Goal: Transaction & Acquisition: Obtain resource

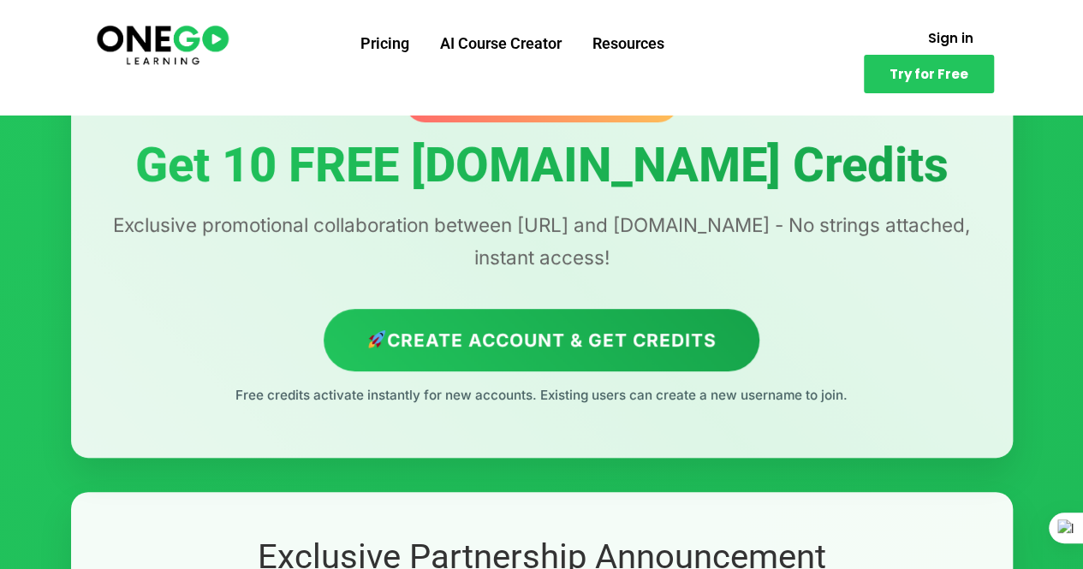
scroll to position [80, 0]
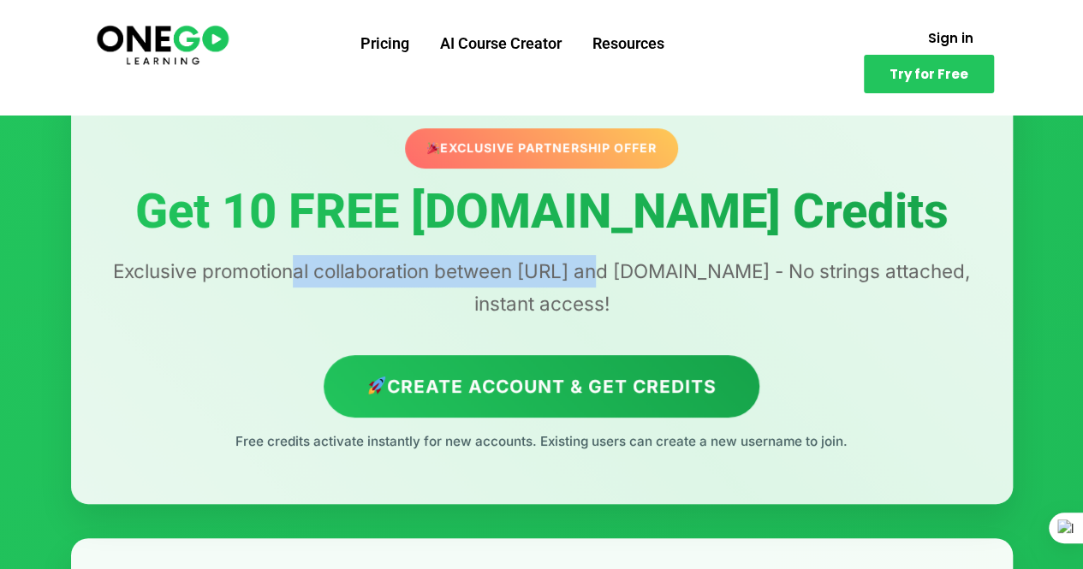
drag, startPoint x: 300, startPoint y: 263, endPoint x: 610, endPoint y: 272, distance: 311.0
click at [610, 272] on p "Exclusive promotional collaboration between [URL] and [DOMAIN_NAME] - No string…" at bounding box center [541, 287] width 873 height 65
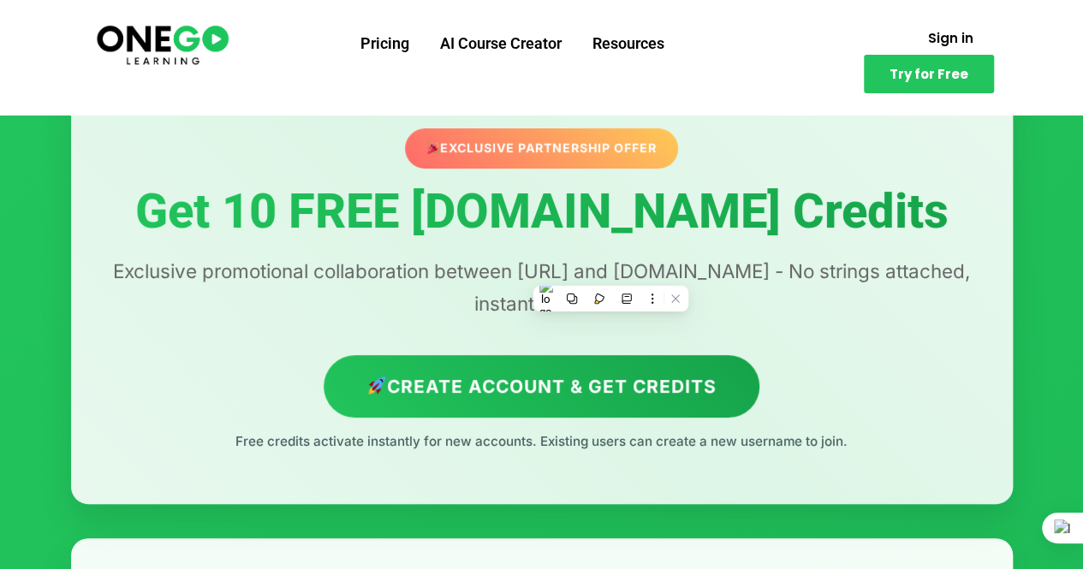
click at [640, 265] on p "Exclusive promotional collaboration between [URL] and [DOMAIN_NAME] - No string…" at bounding box center [541, 287] width 873 height 65
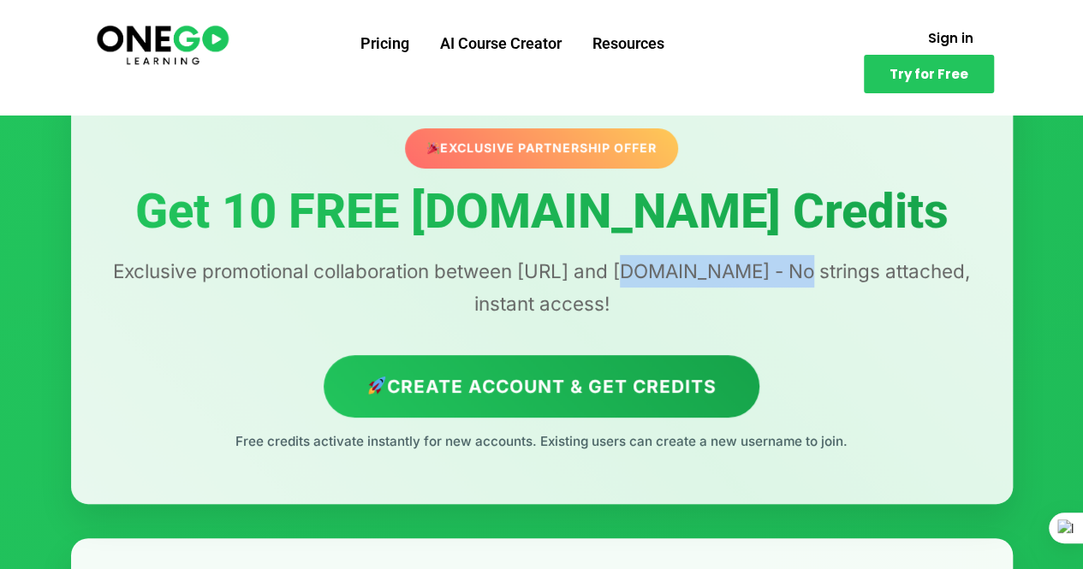
drag, startPoint x: 635, startPoint y: 265, endPoint x: 803, endPoint y: 265, distance: 167.8
click at [803, 265] on p "Exclusive promotional collaboration between [URL] and [DOMAIN_NAME] - No string…" at bounding box center [541, 287] width 873 height 65
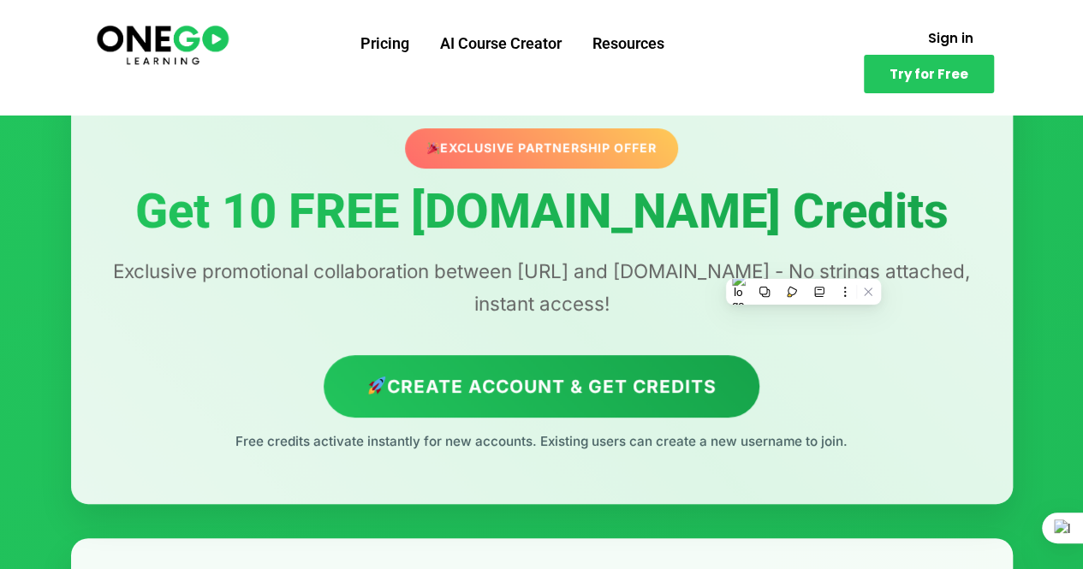
click at [554, 321] on div "Exclusive Partnership Offer Get 10 FREE [DOMAIN_NAME] Credits Exclusive promoti…" at bounding box center [542, 290] width 942 height 426
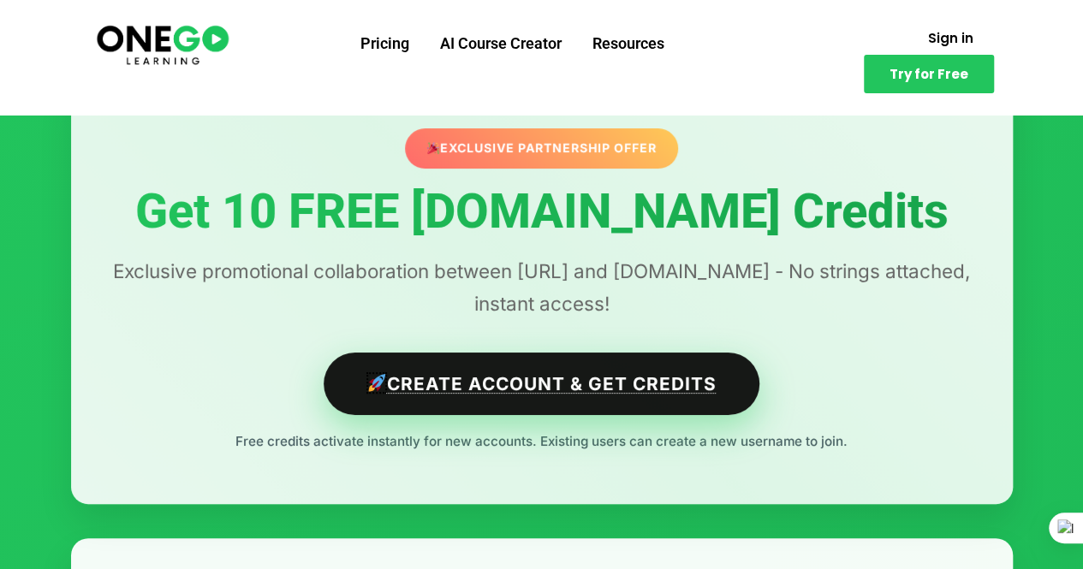
click at [511, 378] on link "Create Account & Get Credits" at bounding box center [542, 384] width 436 height 63
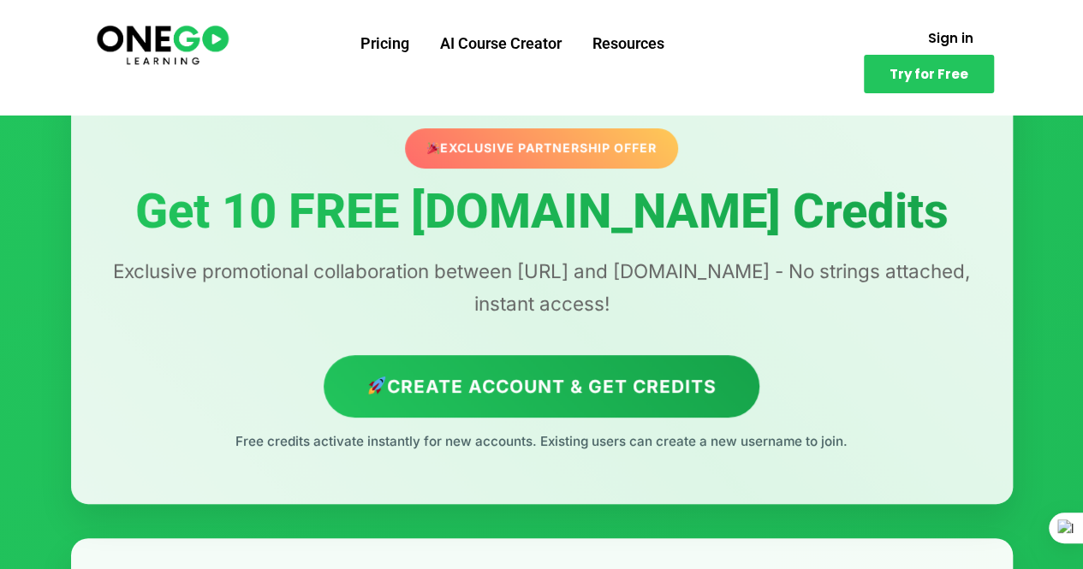
click at [611, 146] on div "Exclusive Partnership Offer" at bounding box center [541, 147] width 273 height 39
drag, startPoint x: 1072, startPoint y: 48, endPoint x: 1071, endPoint y: 57, distance: 9.5
click at [1071, 57] on section "Pricing AI Course Creator Resources Sign in Try for Free" at bounding box center [541, 57] width 1083 height 115
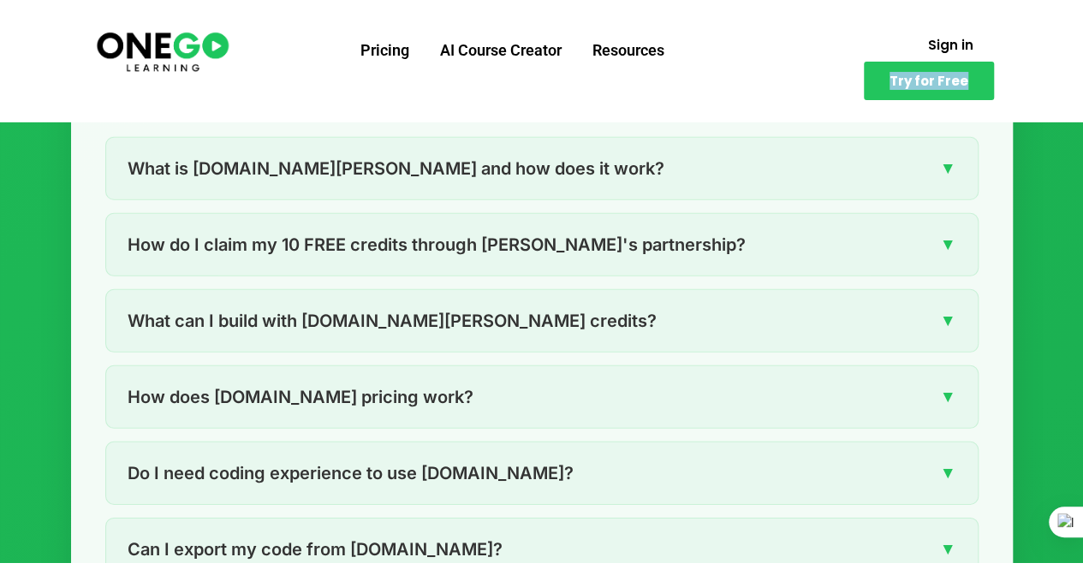
scroll to position [2380, 0]
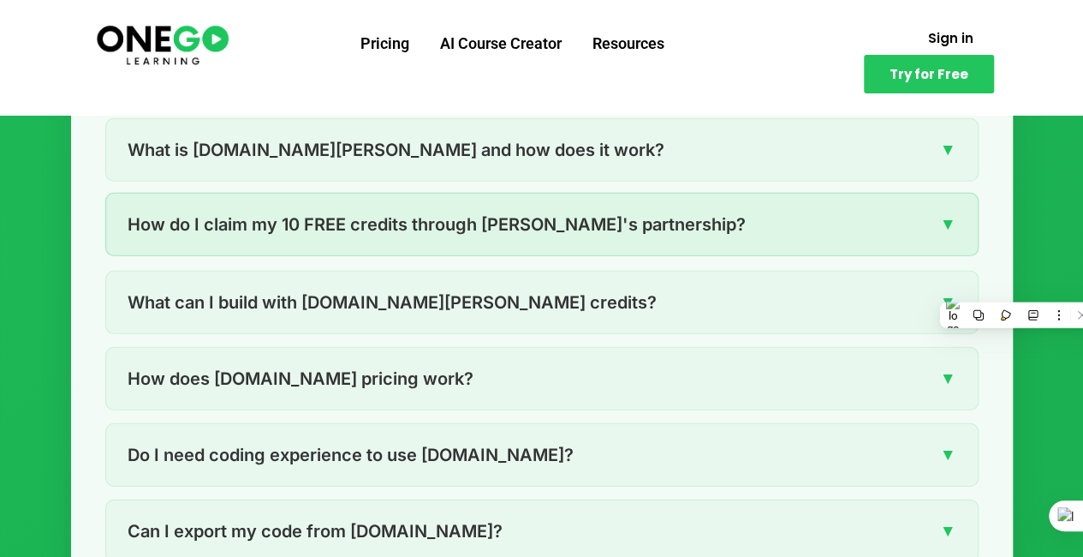
click at [714, 223] on div "How do I claim my 10 FREE credits through [PERSON_NAME]'s partnership? ▼" at bounding box center [542, 225] width 872 height 62
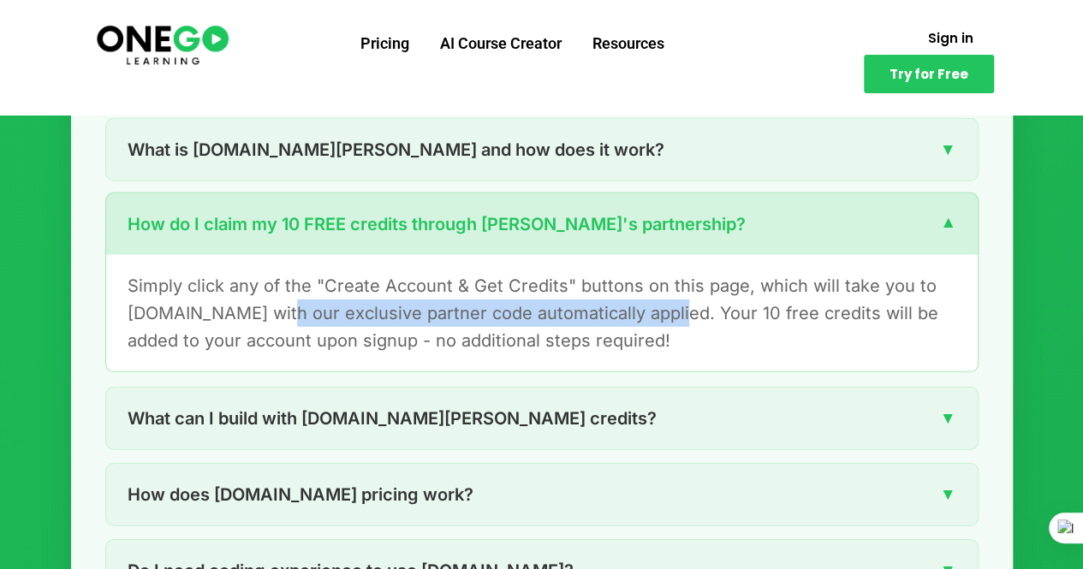
drag, startPoint x: 271, startPoint y: 310, endPoint x: 658, endPoint y: 306, distance: 387.0
click at [658, 306] on p "Simply click any of the "Create Account & Get Credits" buttons on this page, wh…" at bounding box center [542, 313] width 829 height 82
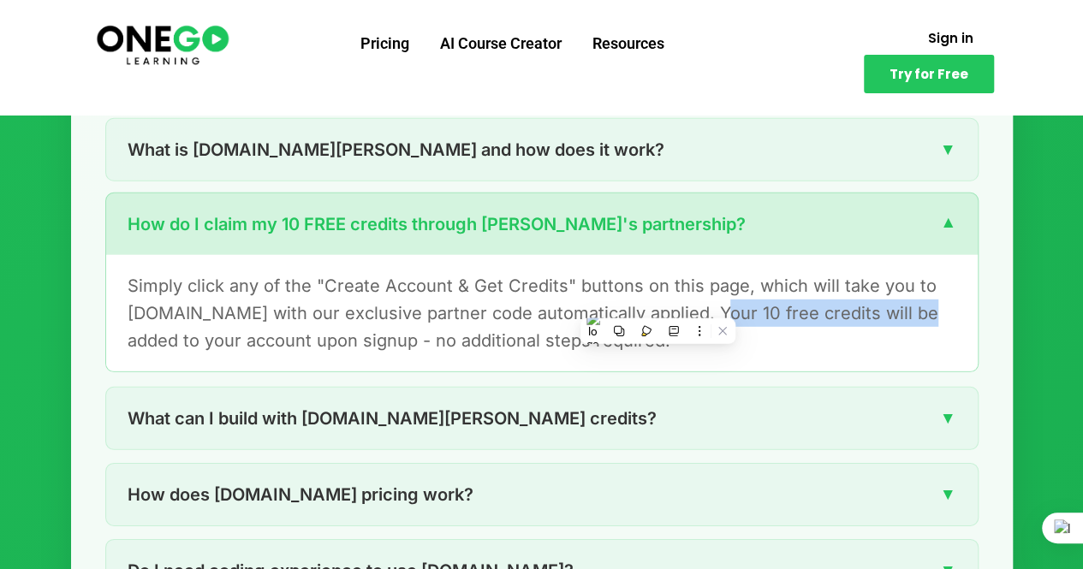
drag, startPoint x: 701, startPoint y: 302, endPoint x: 899, endPoint y: 302, distance: 197.8
click at [899, 302] on p "Simply click any of the "Create Account & Get Credits" buttons on this page, wh…" at bounding box center [542, 313] width 829 height 82
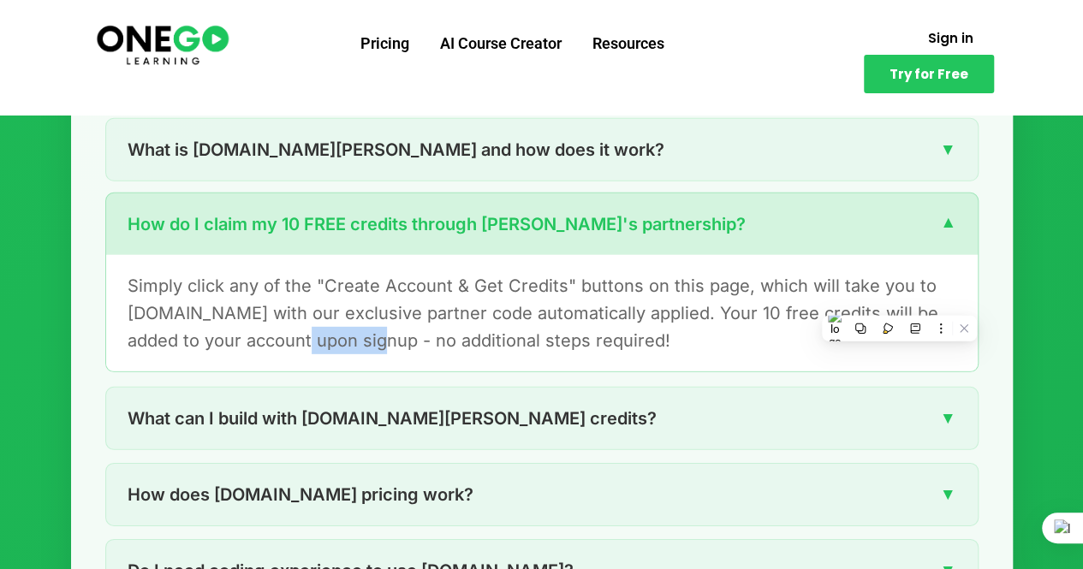
drag, startPoint x: 271, startPoint y: 347, endPoint x: 350, endPoint y: 354, distance: 79.9
click at [350, 354] on div "Simply click any of the "Create Account & Get Credits" buttons on this page, wh…" at bounding box center [542, 313] width 872 height 116
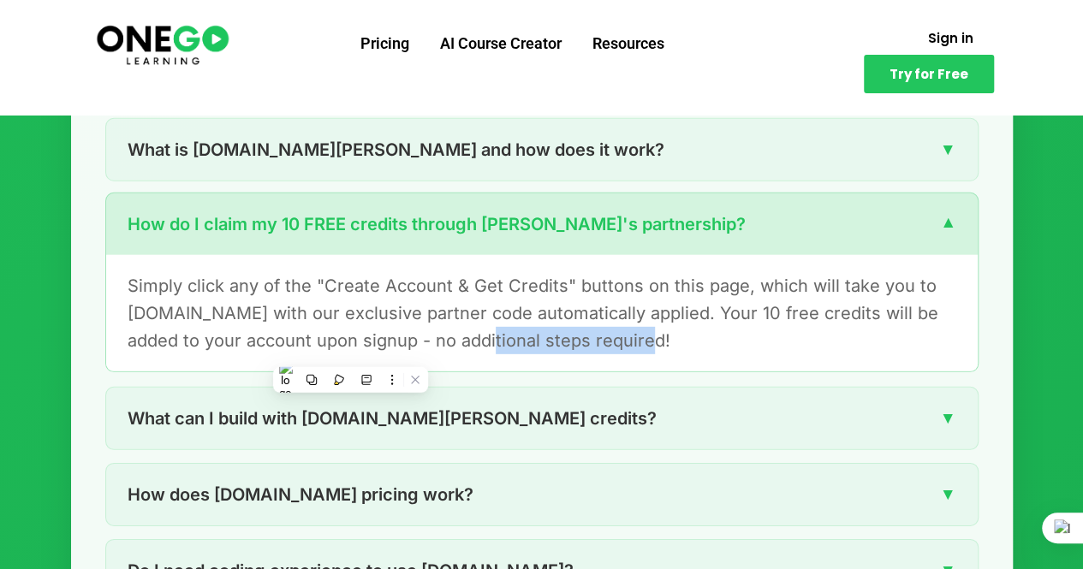
drag, startPoint x: 447, startPoint y: 348, endPoint x: 651, endPoint y: 340, distance: 203.9
click at [651, 340] on p "Simply click any of the "Create Account & Get Credits" buttons on this page, wh…" at bounding box center [542, 313] width 829 height 82
click at [671, 337] on p "Simply click any of the "Create Account & Get Credits" buttons on this page, wh…" at bounding box center [542, 313] width 829 height 82
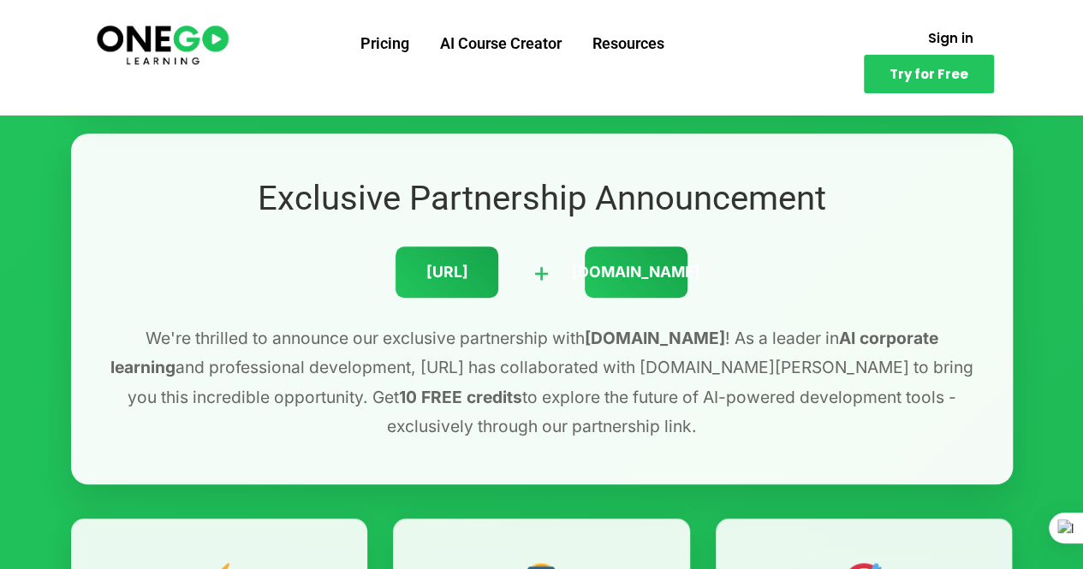
scroll to position [148, 0]
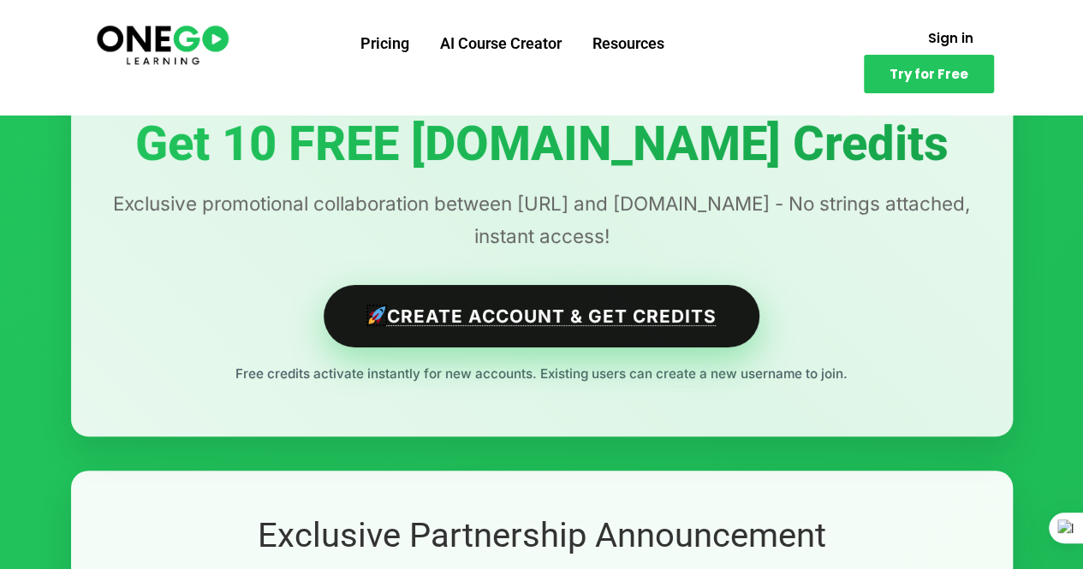
click at [665, 295] on link "Create Account & Get Credits" at bounding box center [542, 316] width 436 height 63
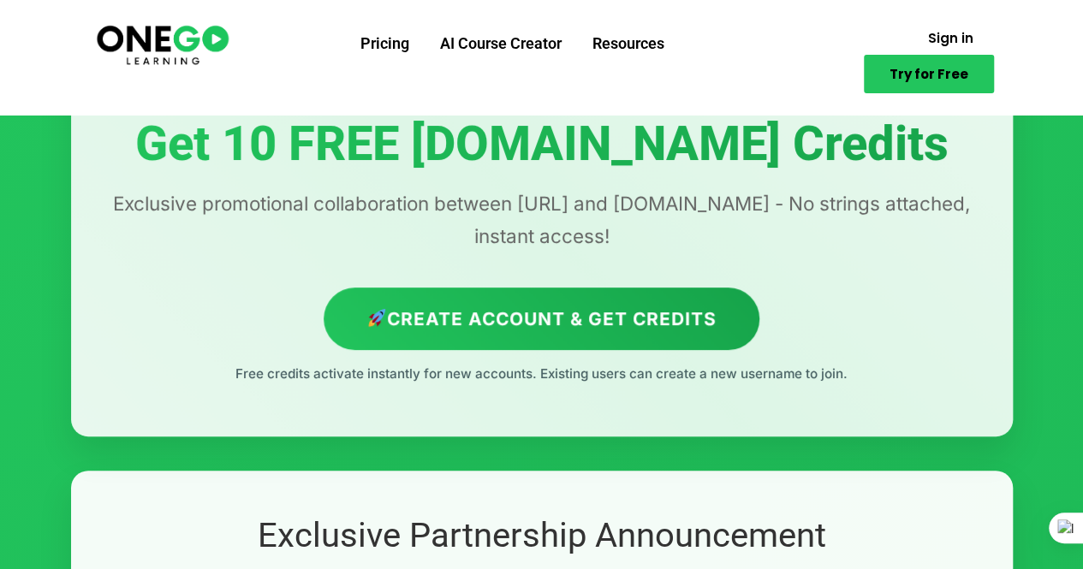
click at [944, 69] on span "Try for Free" at bounding box center [929, 74] width 79 height 13
